Goal: Find specific page/section: Find specific page/section

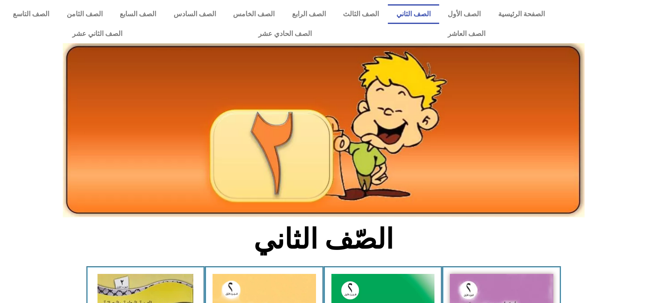
scroll to position [195, 0]
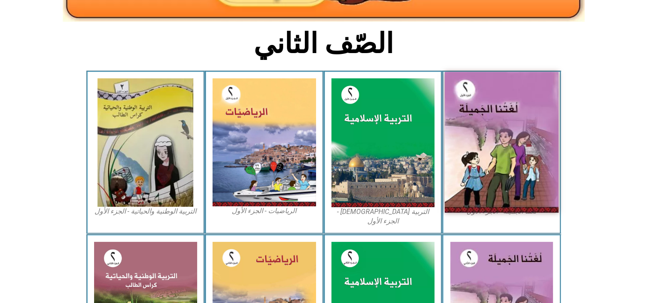
click at [499, 110] on img at bounding box center [502, 142] width 114 height 141
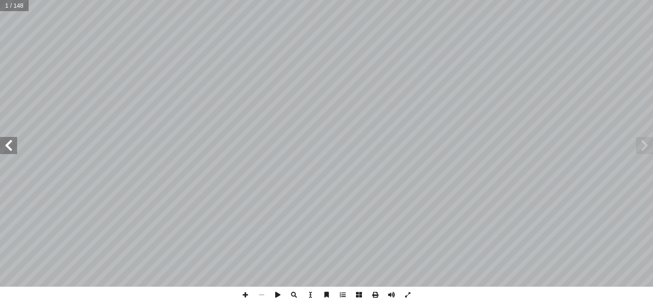
click at [11, 149] on span at bounding box center [8, 145] width 17 height 17
click at [10, 150] on span at bounding box center [8, 145] width 17 height 17
click at [645, 144] on span at bounding box center [644, 145] width 17 height 17
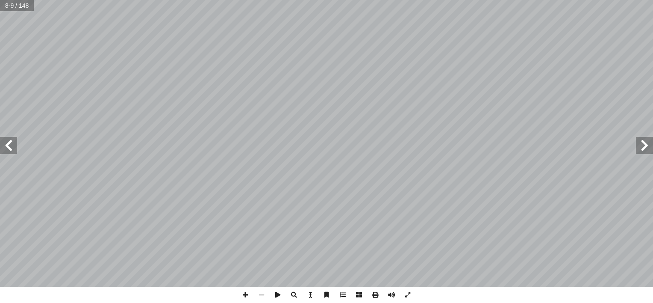
click at [645, 144] on span at bounding box center [644, 145] width 17 height 17
click at [15, 144] on span at bounding box center [8, 145] width 17 height 17
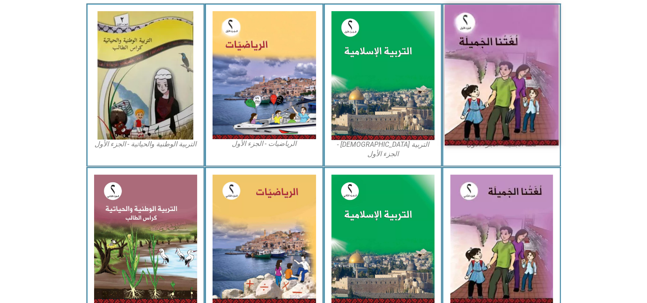
scroll to position [271, 0]
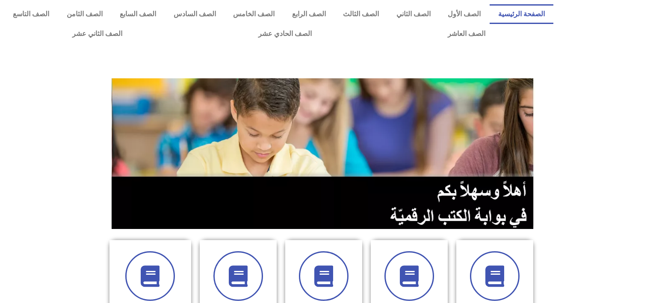
scroll to position [86, 0]
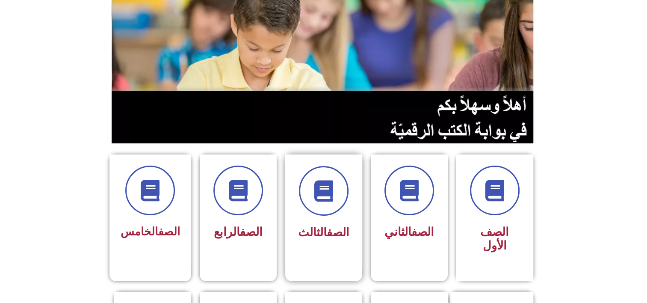
click at [342, 241] on div "الصف الثالث" at bounding box center [324, 232] width 54 height 21
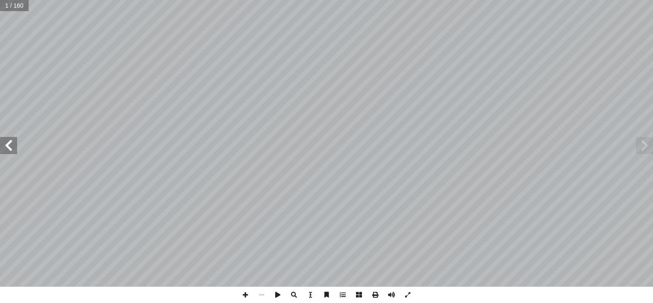
click at [0, 149] on span at bounding box center [8, 145] width 17 height 17
click at [2, 142] on span at bounding box center [8, 145] width 17 height 17
click at [0, 78] on html "الصفحة الرئيسية الصف الأول الصف الثاني الصف الثالث الصف الرابع الصف الخامس الصف…" at bounding box center [326, 39] width 653 height 78
click at [2, 145] on span at bounding box center [8, 145] width 17 height 17
